Goal: Navigation & Orientation: Find specific page/section

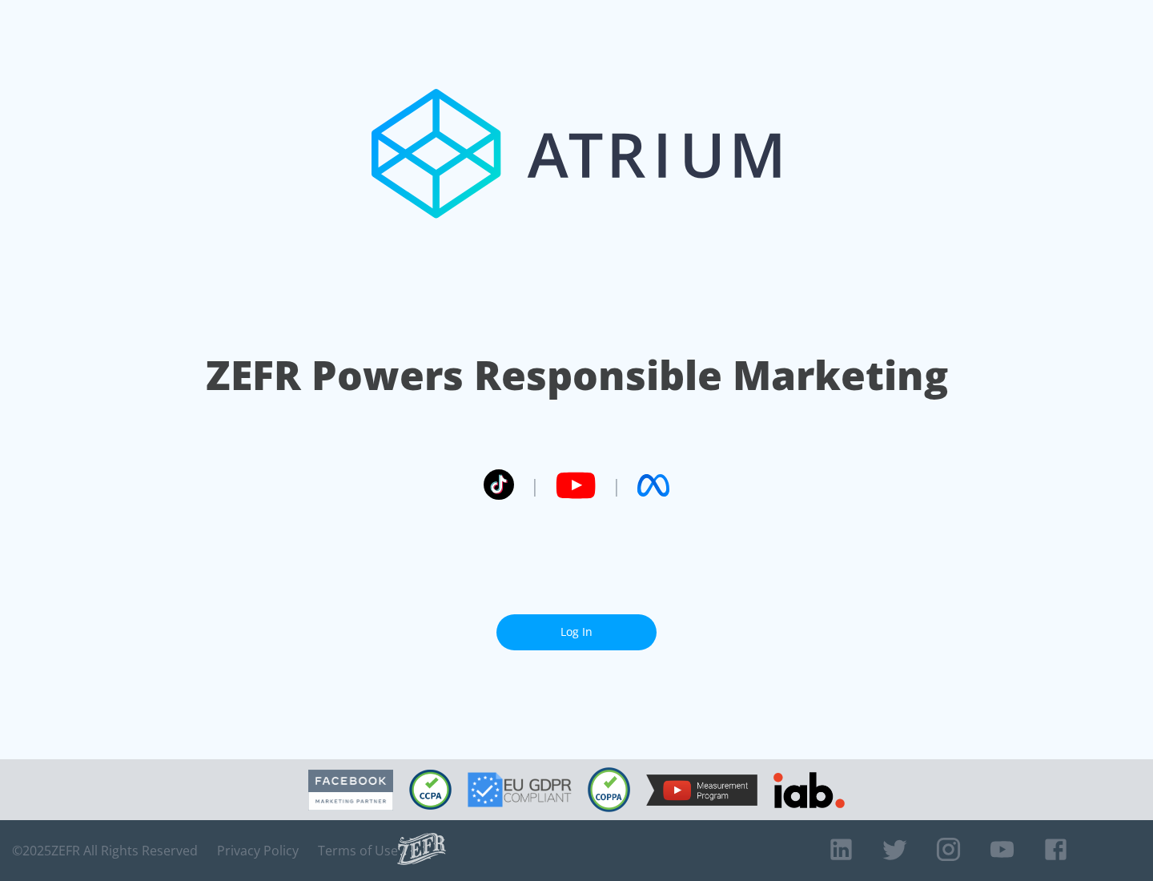
click at [576, 632] on link "Log In" at bounding box center [576, 632] width 160 height 36
